Goal: Information Seeking & Learning: Learn about a topic

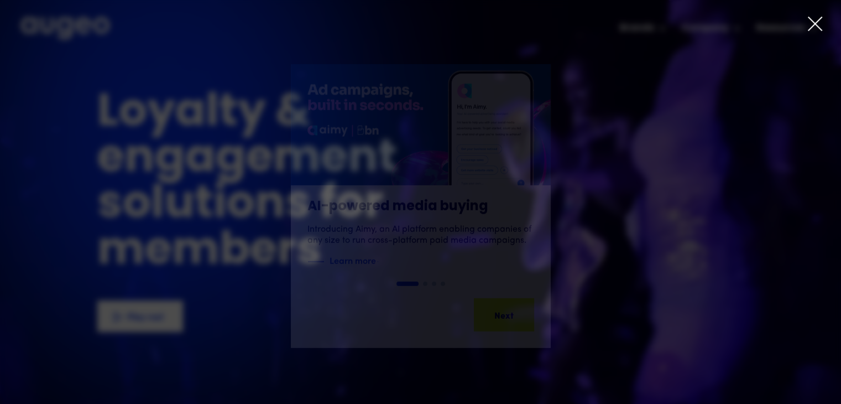
click at [814, 25] on icon at bounding box center [815, 23] width 17 height 17
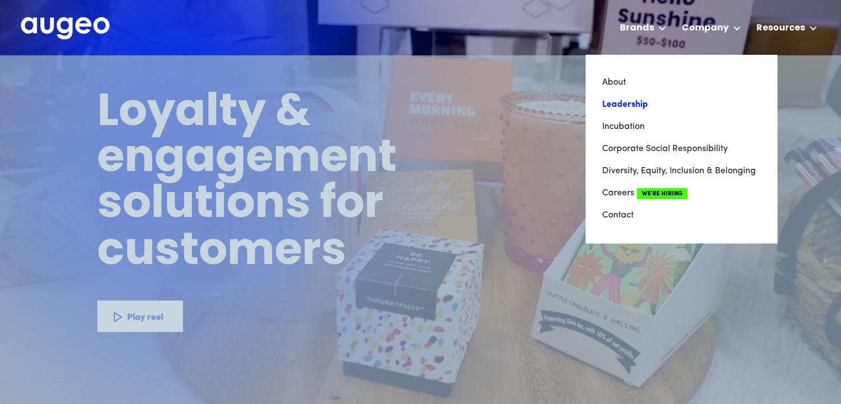
click at [646, 107] on link "Leadership" at bounding box center [681, 104] width 158 height 22
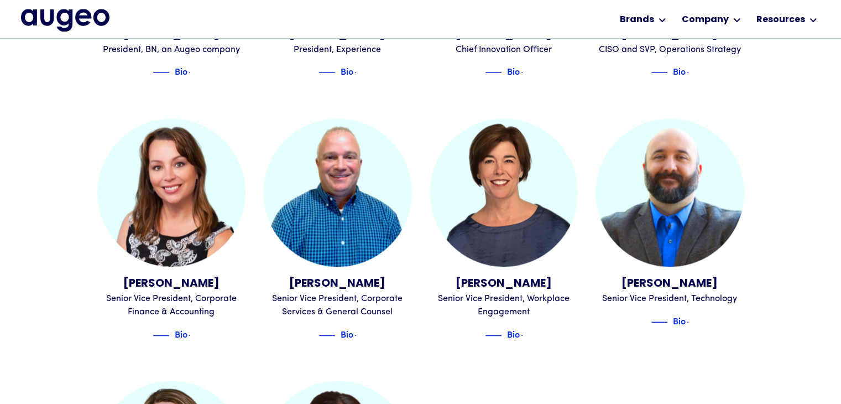
scroll to position [1045, 0]
